Goal: Task Accomplishment & Management: Complete application form

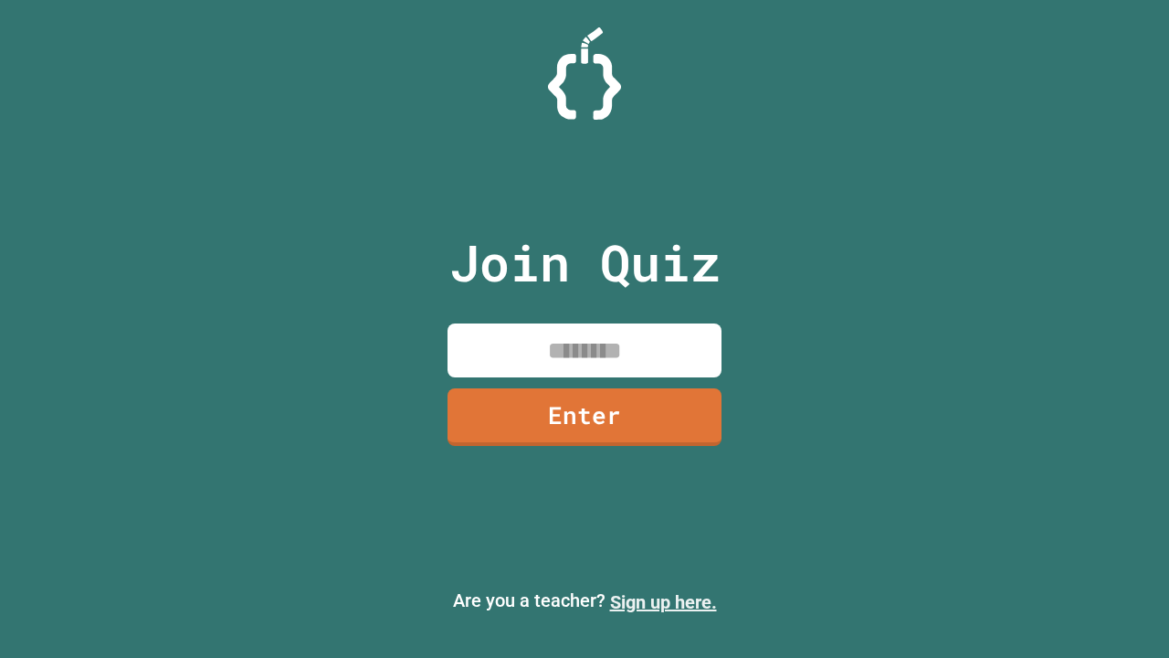
click at [663, 602] on link "Sign up here." at bounding box center [663, 602] width 107 height 22
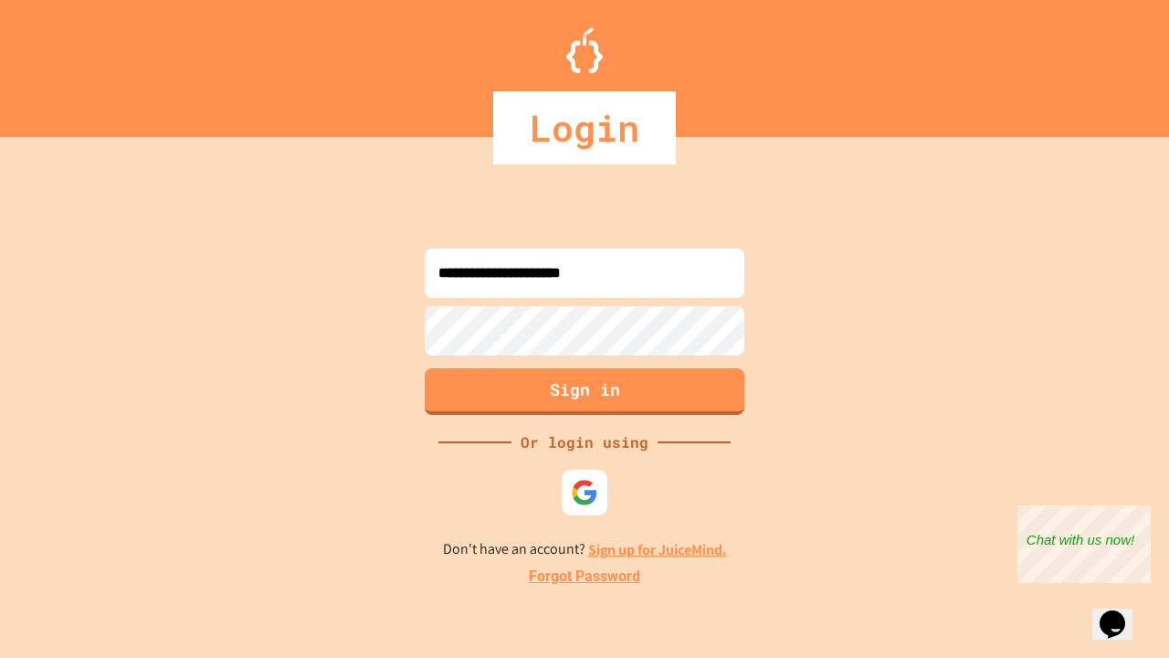
type input "**********"
